Goal: Communication & Community: Answer question/provide support

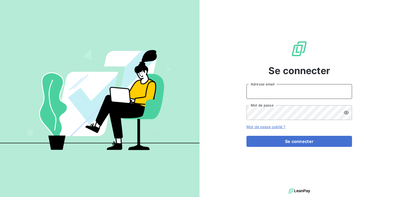
click at [271, 91] on input "Adresse email" at bounding box center [299, 91] width 106 height 15
type input "[PERSON_NAME][EMAIL_ADDRESS][DOMAIN_NAME]"
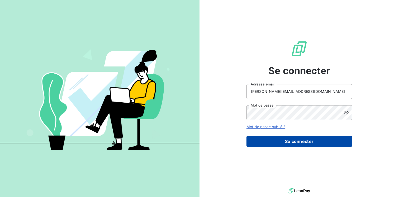
click at [275, 140] on button "Se connecter" at bounding box center [299, 141] width 106 height 11
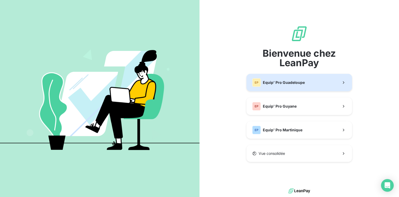
click at [283, 82] on span "Equip' Pro Guadeloupe" at bounding box center [284, 82] width 42 height 5
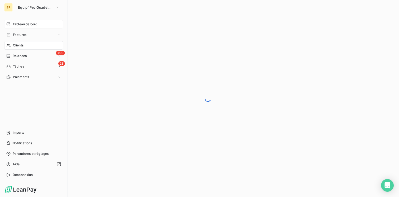
click at [20, 24] on span "Tableau de bord" at bounding box center [25, 24] width 25 height 5
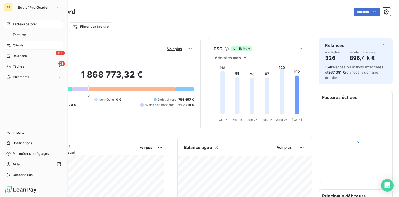
click at [19, 46] on span "Clients" at bounding box center [18, 45] width 11 height 5
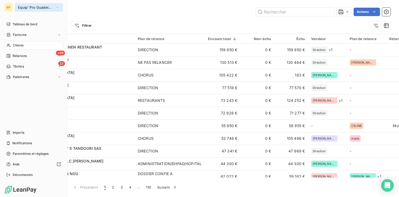
click at [53, 8] on button "Equip' Pro Guadeloupe" at bounding box center [39, 7] width 48 height 8
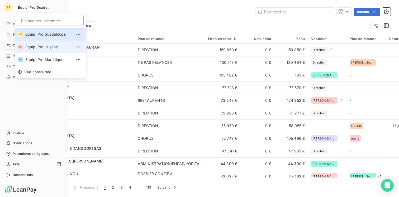
click at [39, 49] on span "Equip' Pro Guyane" at bounding box center [48, 46] width 47 height 5
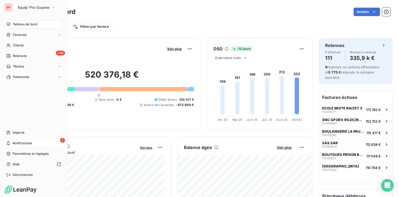
click at [35, 143] on div "2 Notifications" at bounding box center [33, 143] width 59 height 8
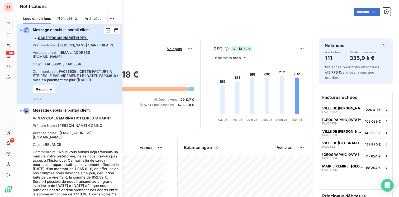
click at [78, 48] on div "Message depuis le portail client SAS [PERSON_NAME]'N PEYI Prénom Nom : [PERSON_…" at bounding box center [76, 64] width 87 height 74
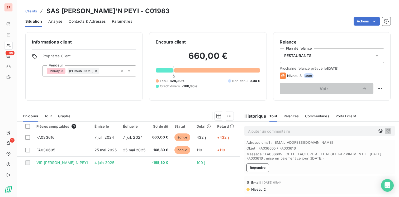
scroll to position [21, 0]
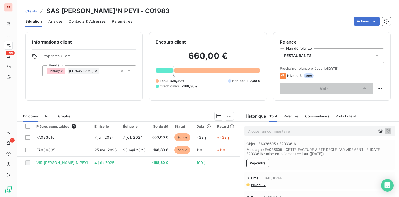
click at [293, 151] on span "Message : FA036605 : CETTE FACTURE A ETE REGLE PAR VIREMENT LE [DATE]. FA033616…" at bounding box center [319, 151] width 146 height 8
click at [262, 164] on button "Répondre" at bounding box center [257, 163] width 23 height 8
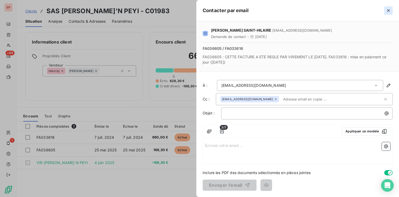
click at [387, 9] on icon "button" at bounding box center [388, 10] width 5 height 5
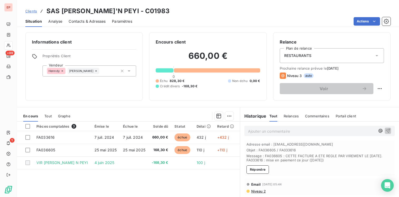
scroll to position [0, 0]
